Goal: Book appointment/travel/reservation

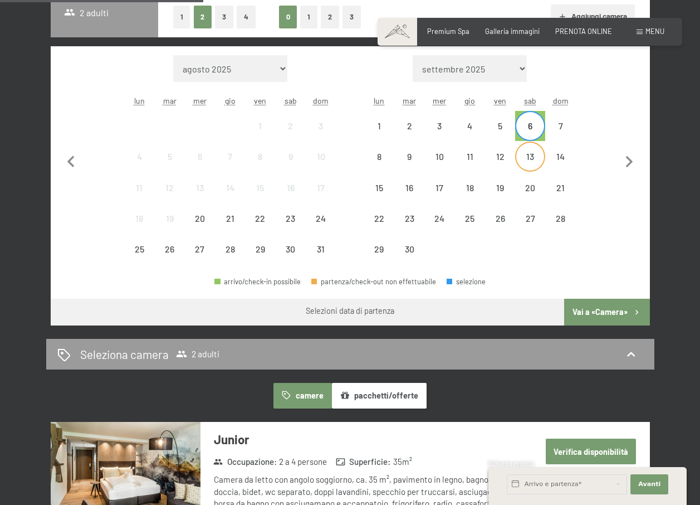
click at [531, 153] on div "13" at bounding box center [530, 166] width 28 height 28
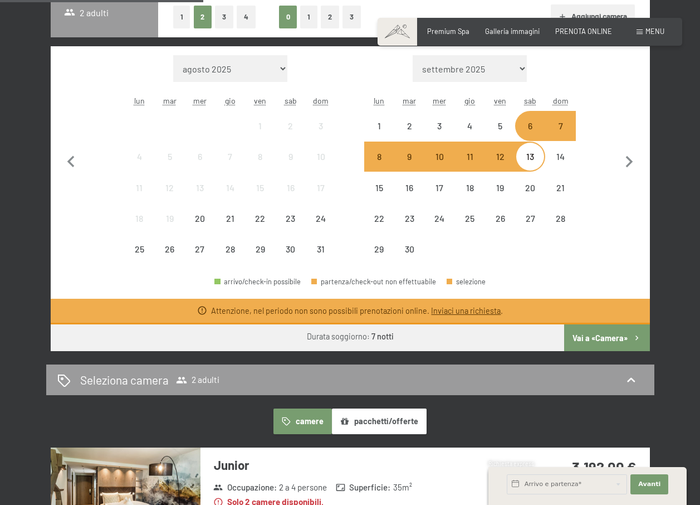
click at [598, 337] on button "Vai a «Camera»" at bounding box center [606, 337] width 85 height 27
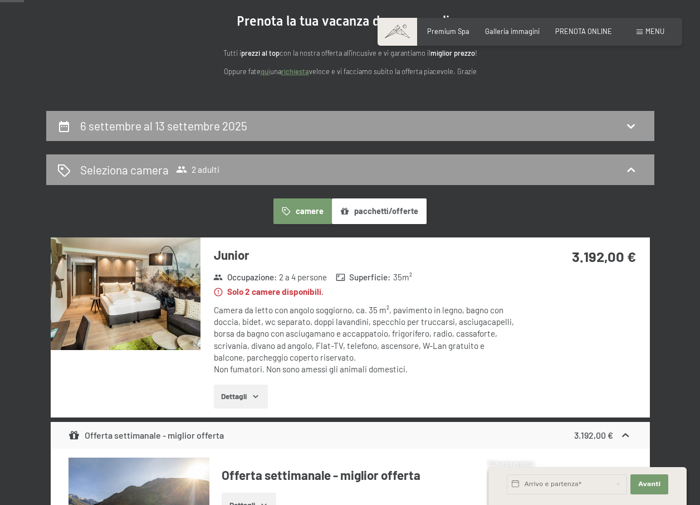
scroll to position [109, 0]
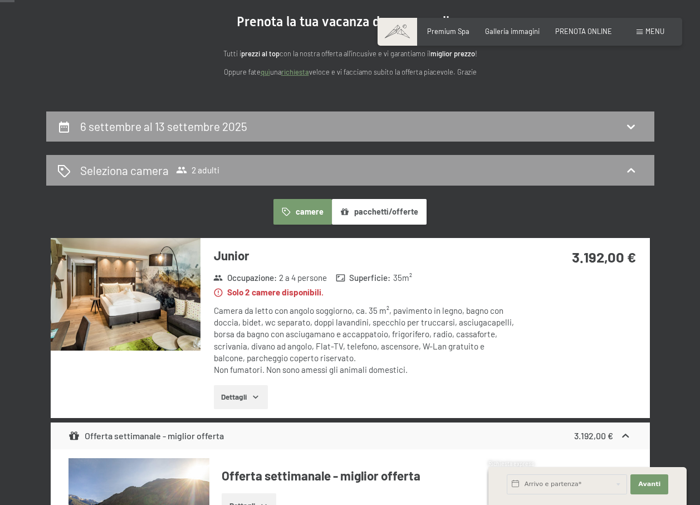
click at [376, 208] on button "pacchetti/offerte" at bounding box center [379, 212] width 95 height 26
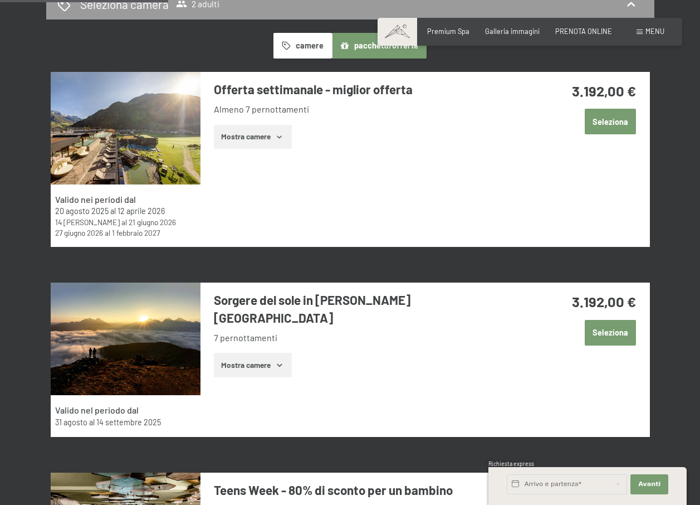
scroll to position [164, 0]
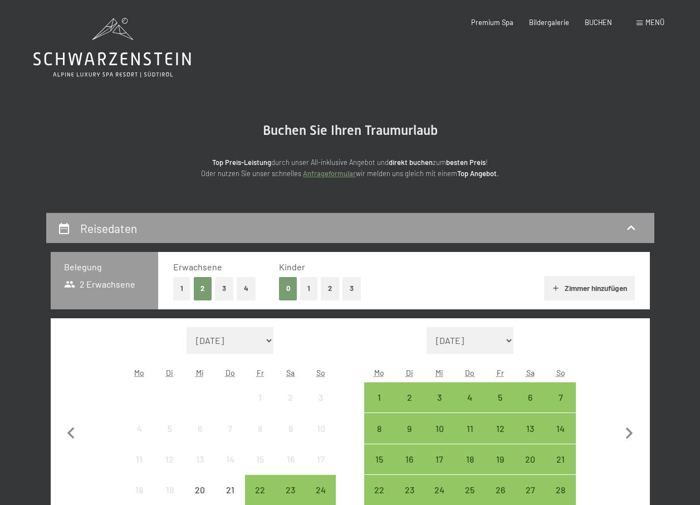
click at [182, 286] on button "1" at bounding box center [181, 288] width 17 height 23
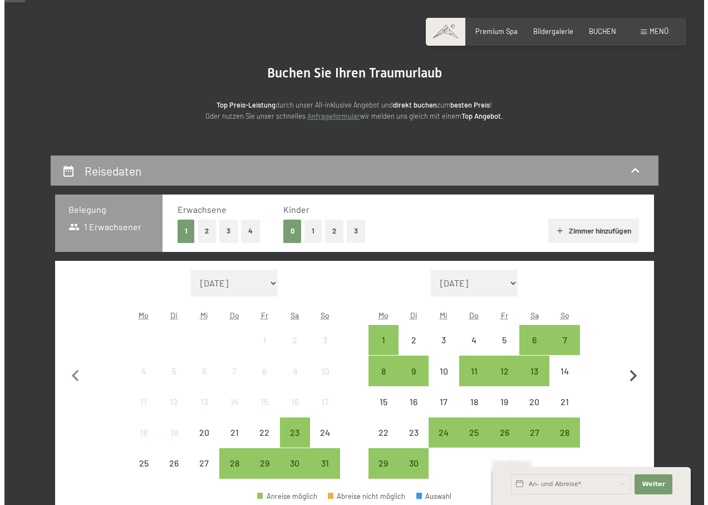
scroll to position [111, 0]
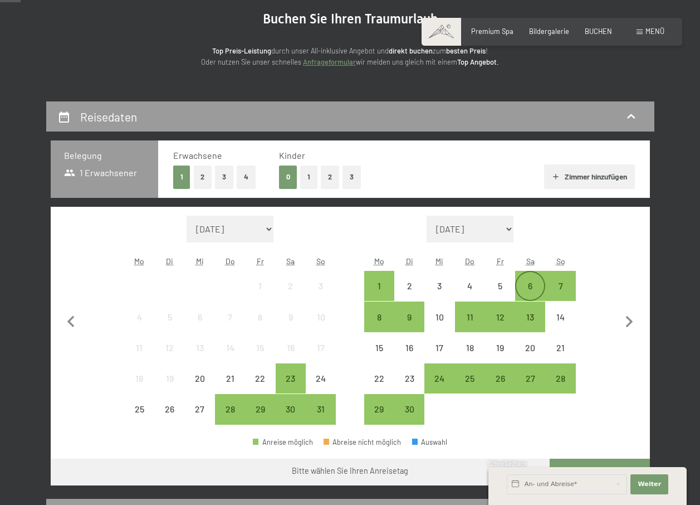
click at [537, 281] on div "6" at bounding box center [530, 295] width 28 height 28
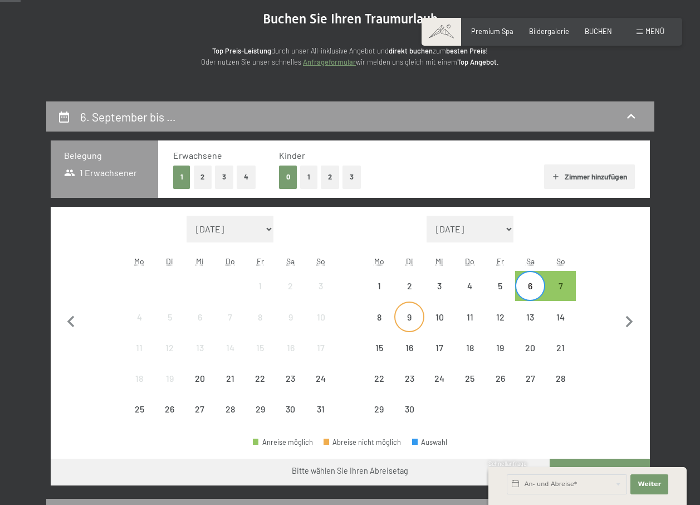
click at [410, 315] on div "9" at bounding box center [409, 326] width 28 height 28
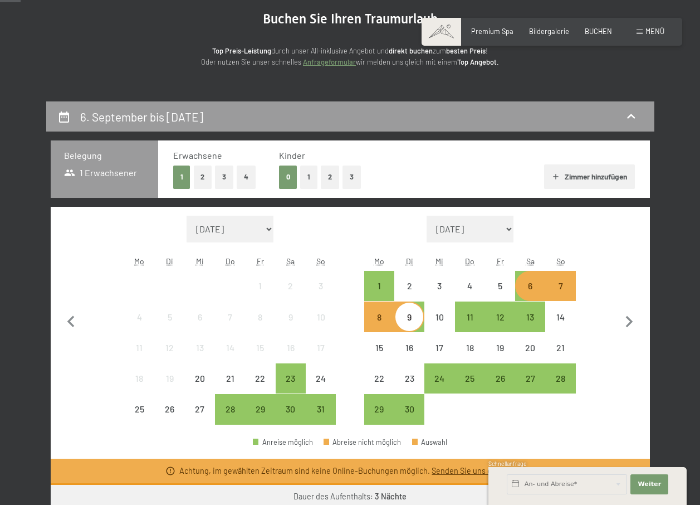
click at [653, 27] on div "Buchen Anfragen Premium Spa Bildergalerie BUCHEN Menü DE IT EN Gutschein Bilder…" at bounding box center [551, 32] width 225 height 10
click at [647, 29] on span "Menü" at bounding box center [654, 31] width 19 height 9
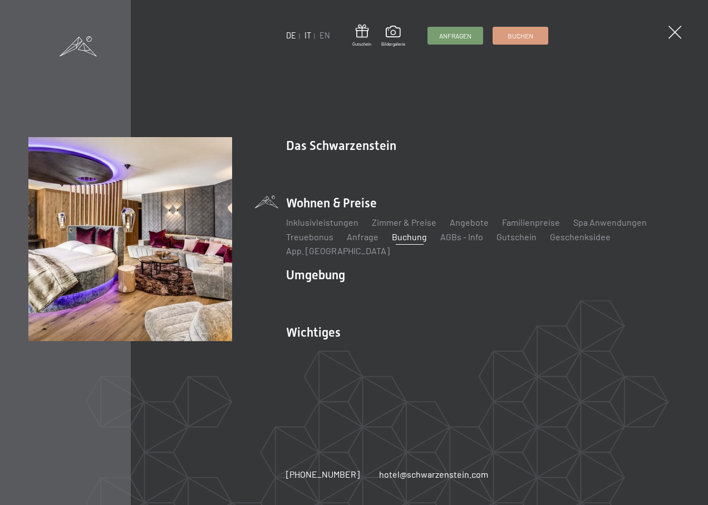
click at [307, 36] on link "IT" at bounding box center [308, 35] width 7 height 9
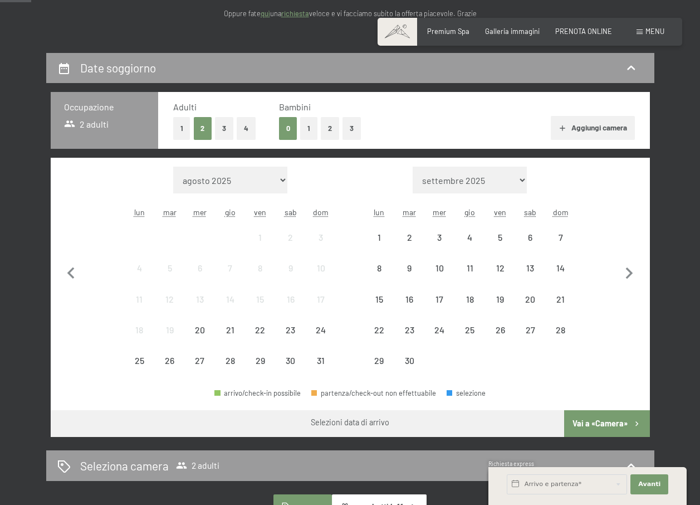
click at [182, 123] on button "1" at bounding box center [181, 128] width 17 height 23
click at [532, 233] on div "6" at bounding box center [530, 247] width 28 height 28
click at [440, 265] on div "10" at bounding box center [439, 277] width 28 height 28
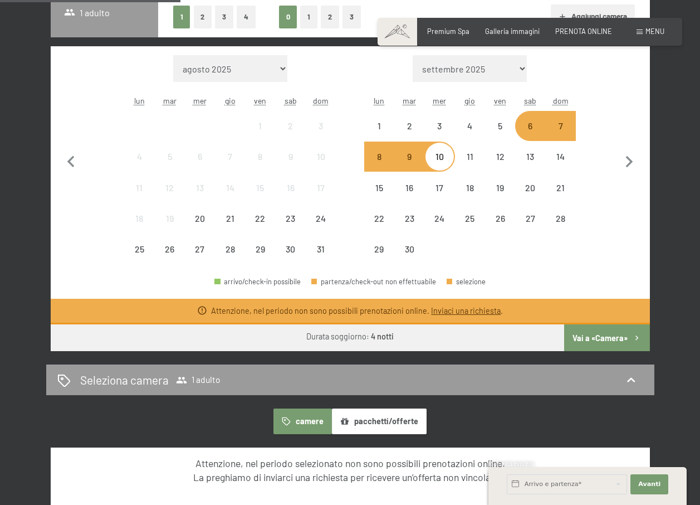
click at [613, 329] on button "Vai a «Camera»" at bounding box center [606, 337] width 85 height 27
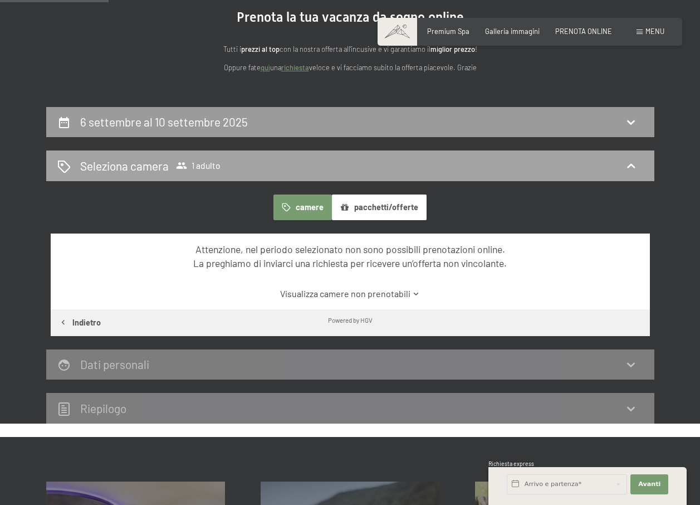
scroll to position [109, 0]
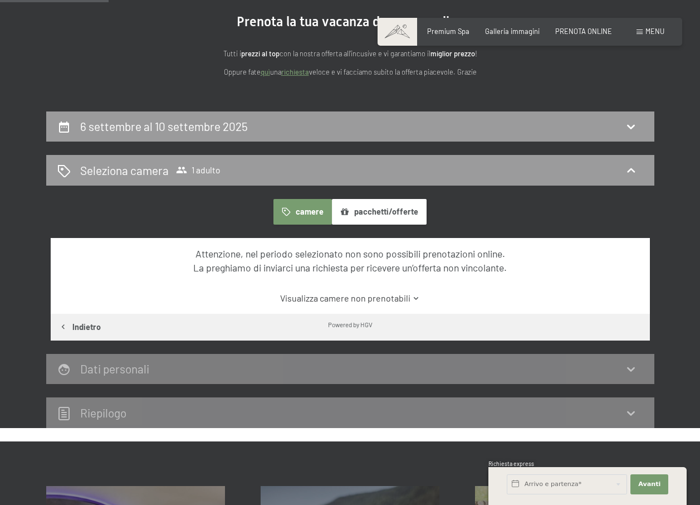
drag, startPoint x: 301, startPoint y: 214, endPoint x: 371, endPoint y: 205, distance: 71.3
click at [371, 205] on div "camere pacchetti/offerte" at bounding box center [349, 212] width 153 height 26
click at [282, 209] on icon "button" at bounding box center [286, 211] width 9 height 9
click at [352, 211] on button "pacchetti/offerte" at bounding box center [379, 212] width 95 height 26
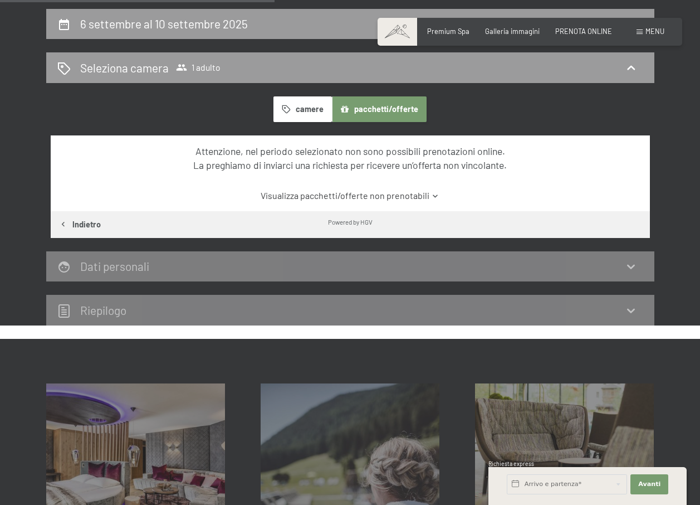
scroll to position [276, 0]
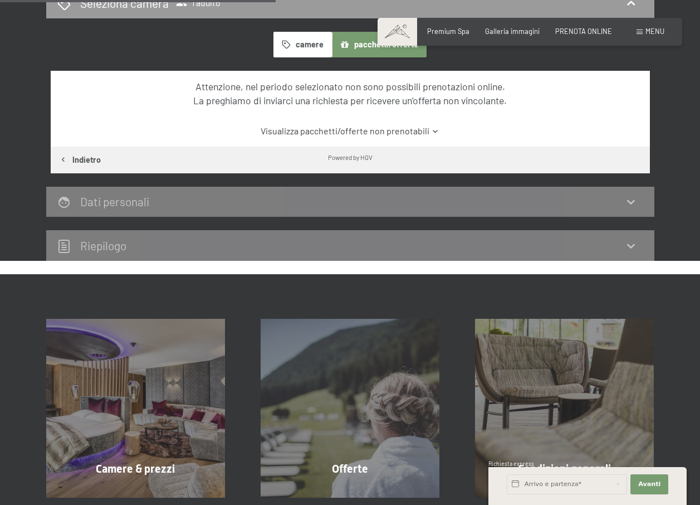
click at [393, 132] on link "Visualizza pacchetti/offerte non prenotabili" at bounding box center [349, 131] width 563 height 12
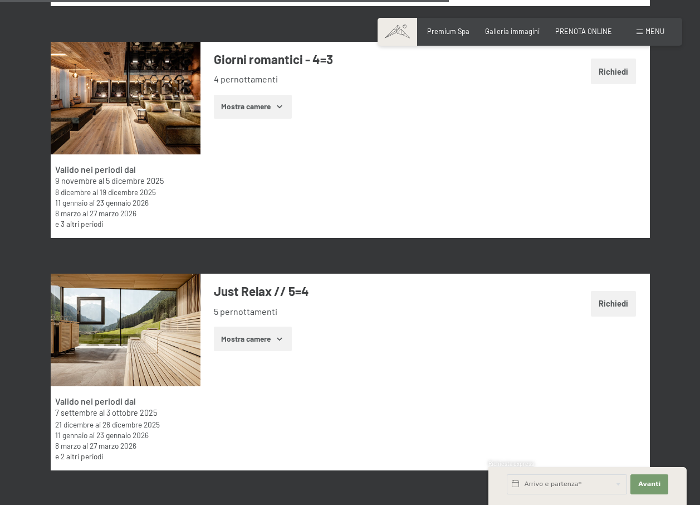
scroll to position [2392, 0]
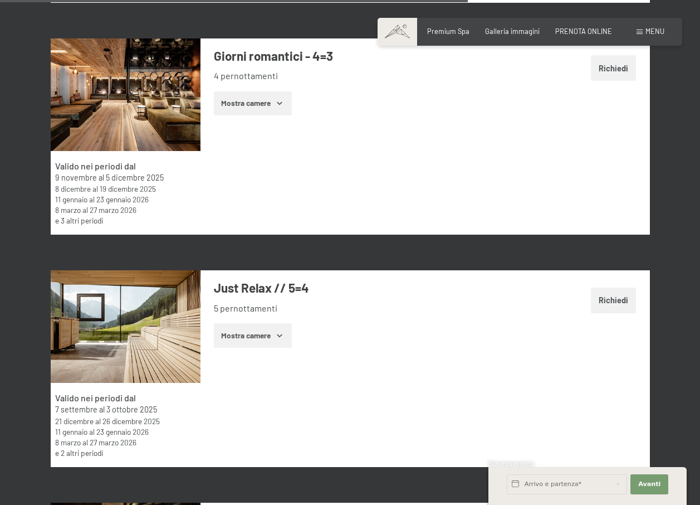
click at [237, 331] on button "Mostra camere" at bounding box center [253, 335] width 78 height 25
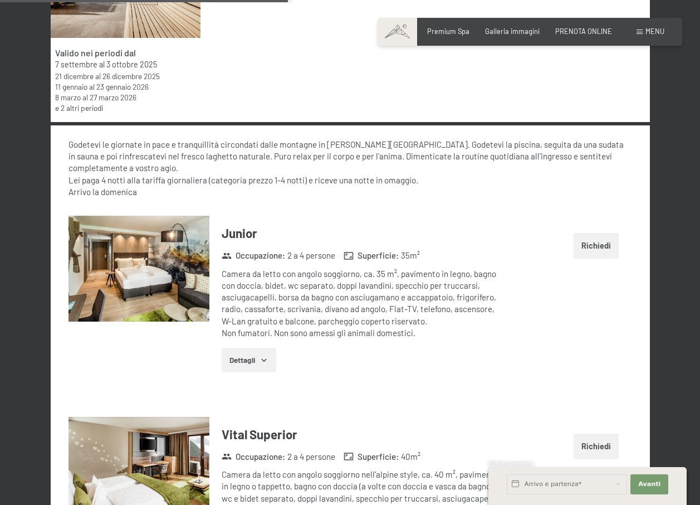
scroll to position [2837, 0]
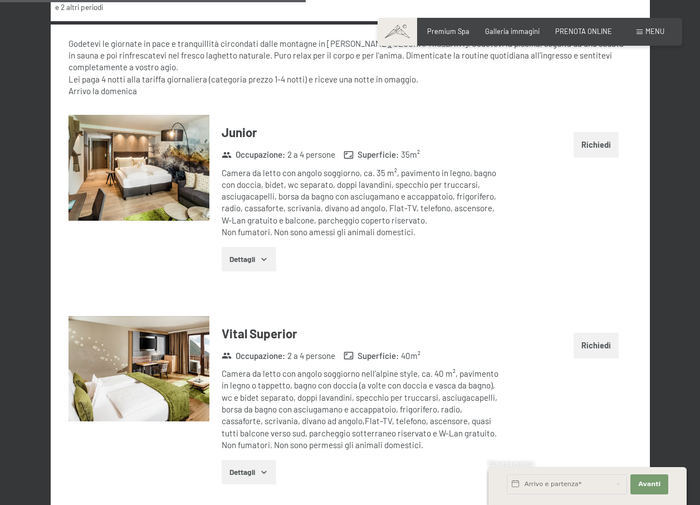
click at [249, 252] on button "Dettagli" at bounding box center [249, 259] width 54 height 25
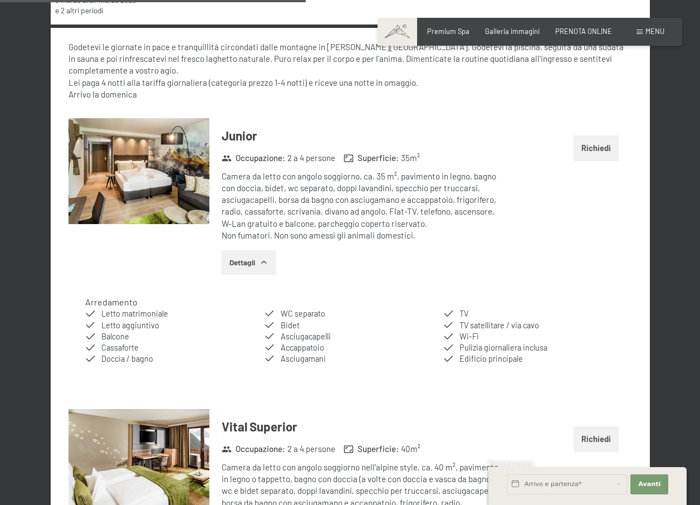
scroll to position [2782, 0]
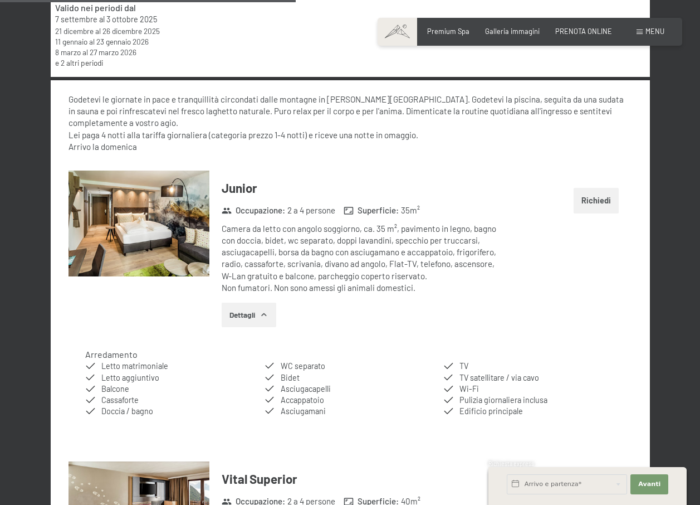
click at [602, 188] on button "Richiedi" at bounding box center [597, 201] width 46 height 26
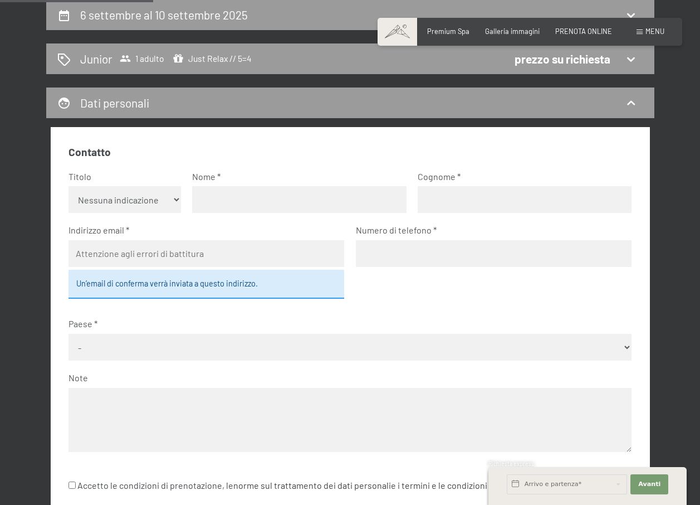
scroll to position [0, 0]
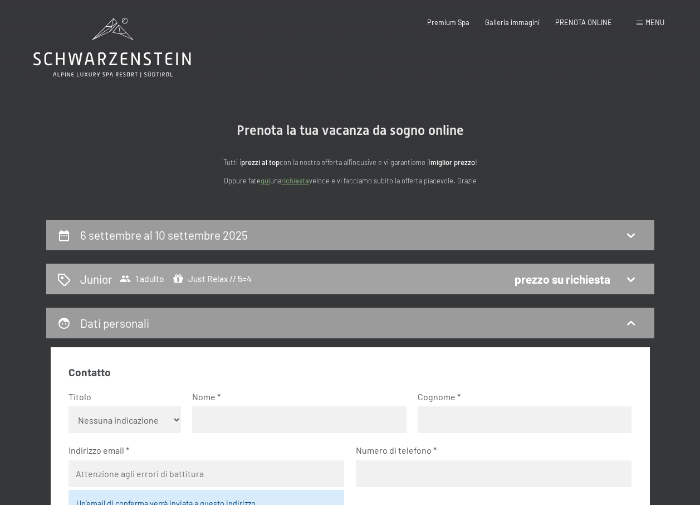
click at [639, 275] on div "Junior 1 adulto Just Relax // 5=4 prezzo su richiesta" at bounding box center [350, 279] width 586 height 16
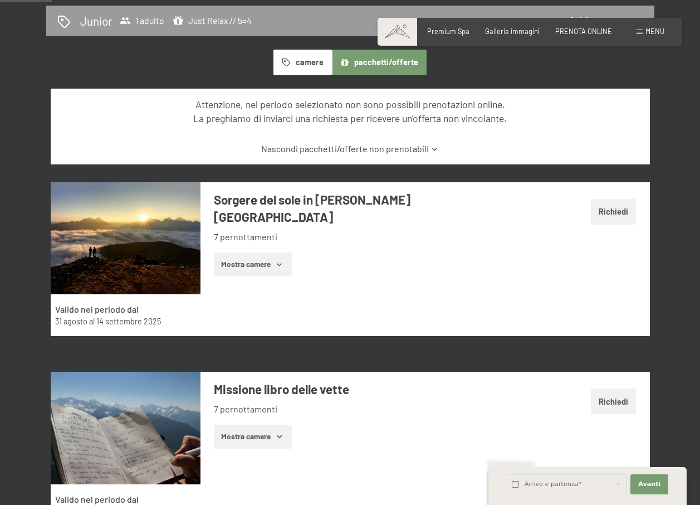
scroll to position [276, 0]
